Goal: Task Accomplishment & Management: Complete application form

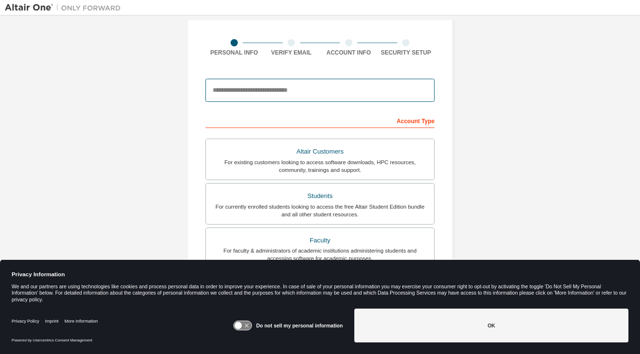
scroll to position [71, 0]
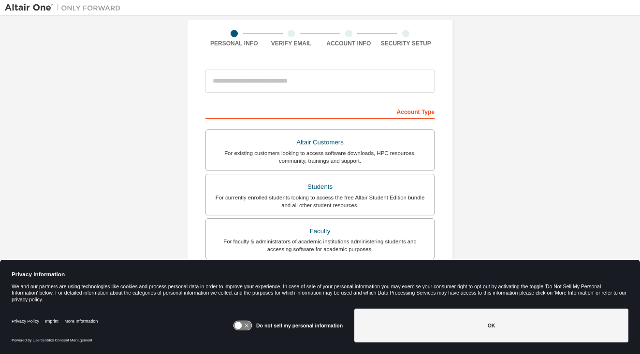
click at [245, 322] on icon at bounding box center [242, 325] width 18 height 9
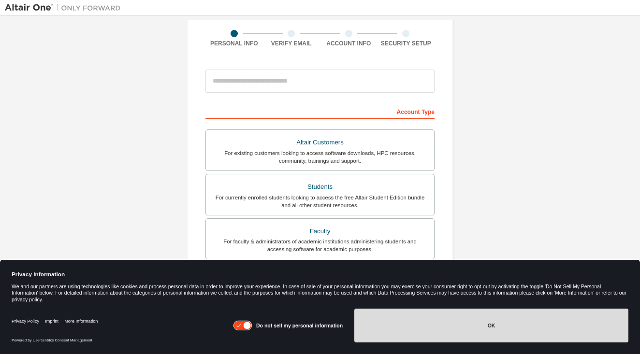
click at [437, 318] on button "OK" at bounding box center [491, 326] width 274 height 34
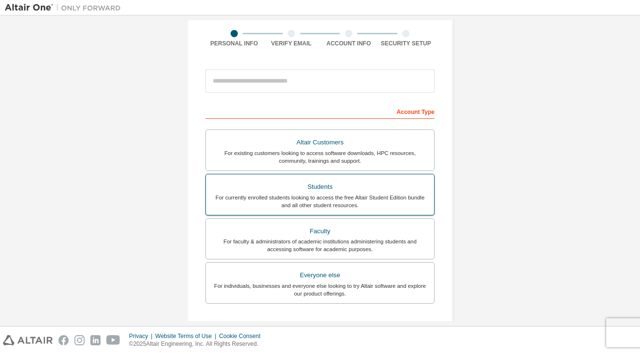
scroll to position [27, 0]
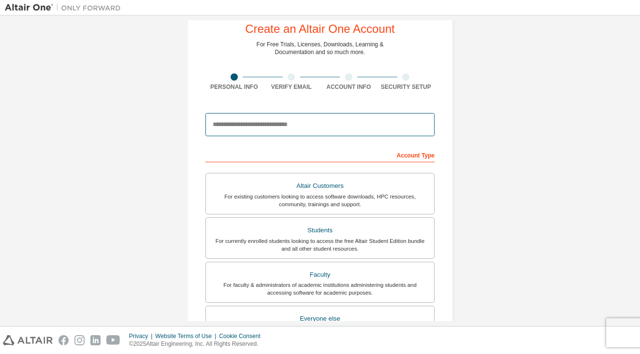
click at [367, 129] on input "email" at bounding box center [319, 124] width 229 height 23
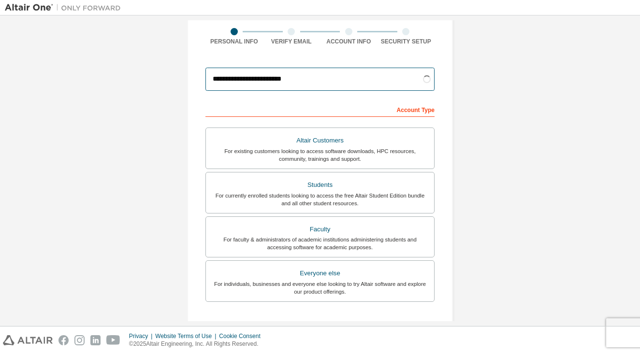
scroll to position [78, 0]
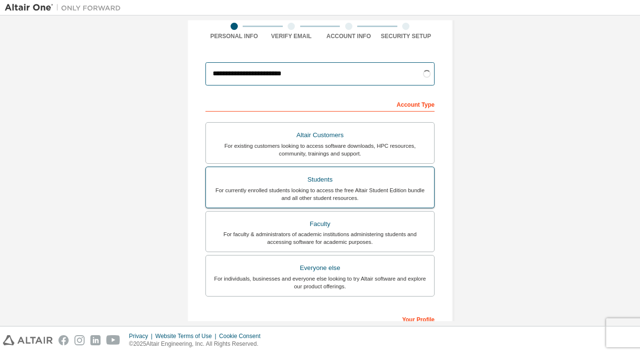
type input "**********"
click at [345, 191] on div "For currently enrolled students looking to access the free Altair Student Editi…" at bounding box center [320, 194] width 217 height 15
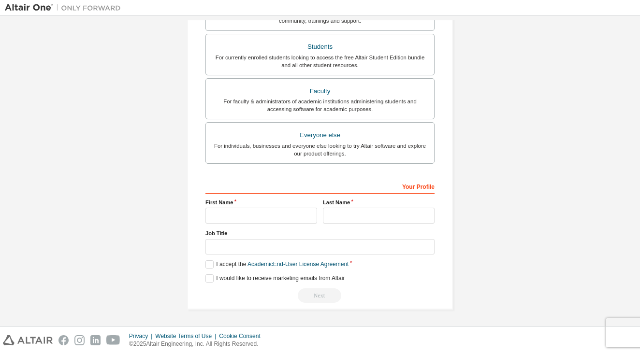
scroll to position [214, 0]
type input "*******"
type input "*****"
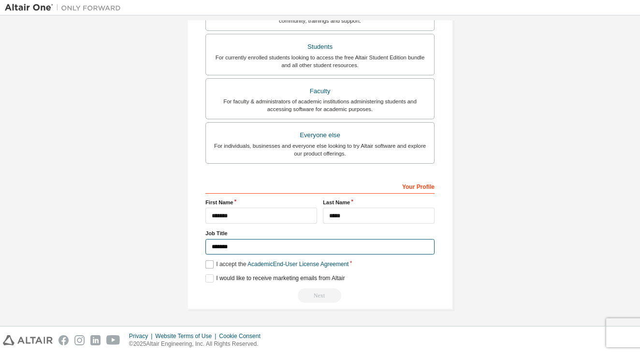
scroll to position [210, 0]
type input "*******"
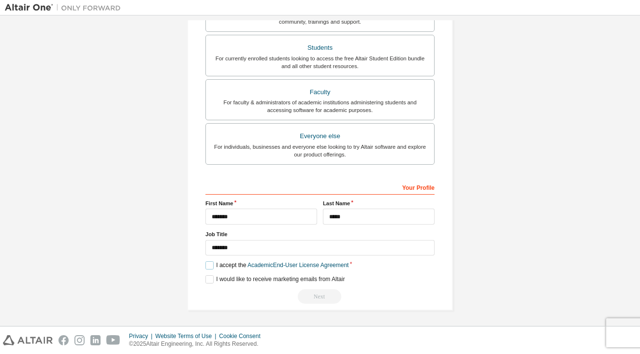
click at [210, 264] on label "I accept the Academic End-User License Agreement" at bounding box center [276, 265] width 143 height 8
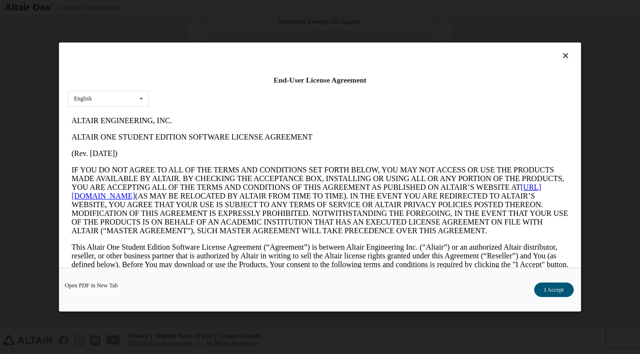
scroll to position [0, 0]
click at [566, 289] on button "I Accept" at bounding box center [554, 290] width 40 height 14
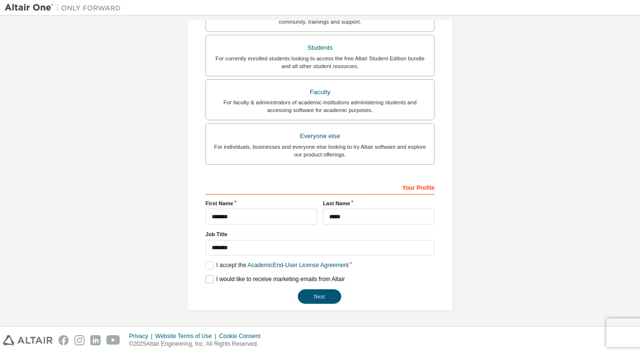
click at [207, 277] on label "I would like to receive marketing emails from Altair" at bounding box center [274, 279] width 139 height 8
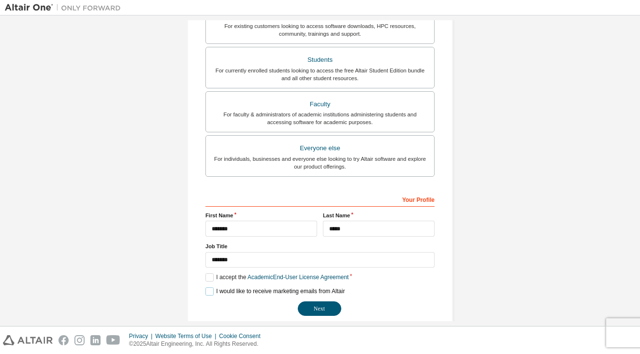
scroll to position [203, 0]
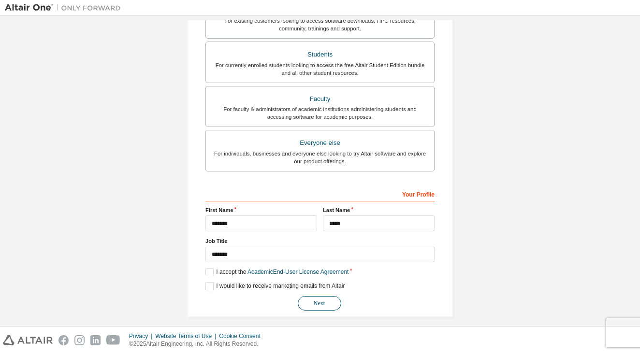
click at [317, 308] on button "Next" at bounding box center [319, 303] width 43 height 14
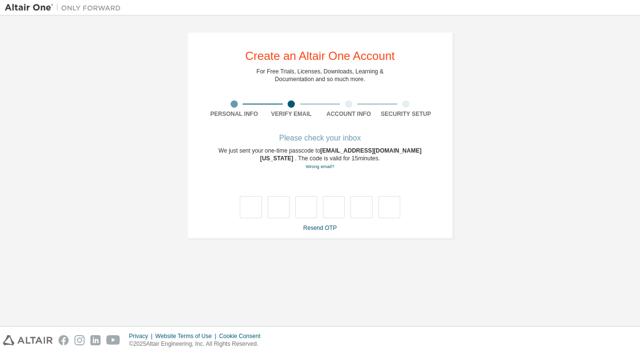
scroll to position [0, 0]
paste input "*"
type input "*"
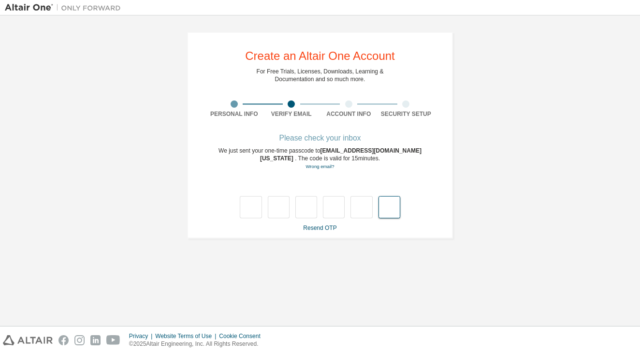
type input "*"
